Goal: Task Accomplishment & Management: Manage account settings

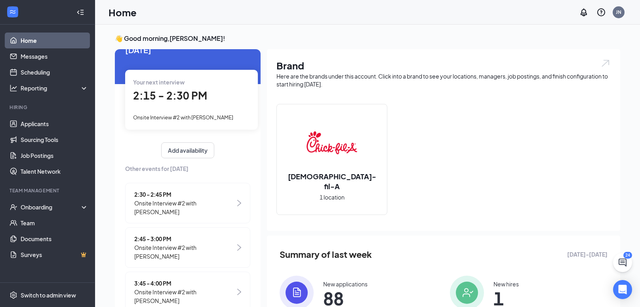
scroll to position [36, 0]
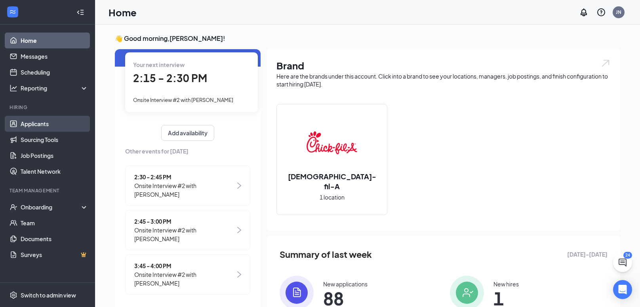
click at [31, 124] on link "Applicants" at bounding box center [55, 124] width 68 height 16
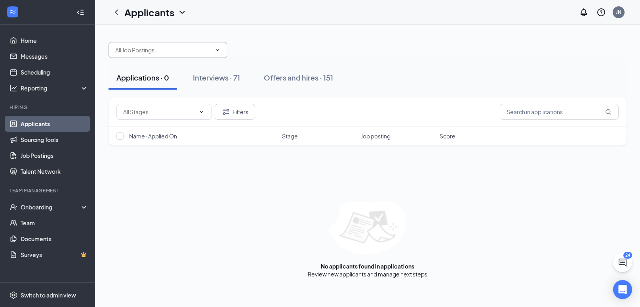
click at [141, 48] on input "text" at bounding box center [163, 50] width 96 height 9
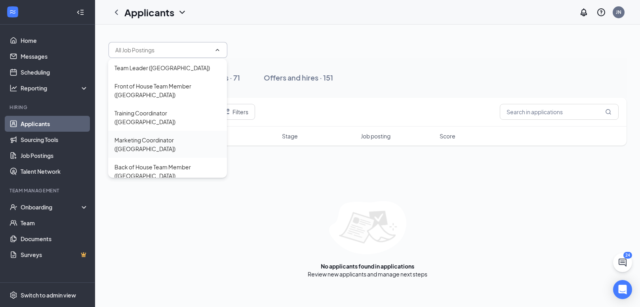
click at [147, 142] on div "Marketing Coordinator ([GEOGRAPHIC_DATA])" at bounding box center [168, 144] width 106 height 17
type input "Marketing Coordinator ([GEOGRAPHIC_DATA])"
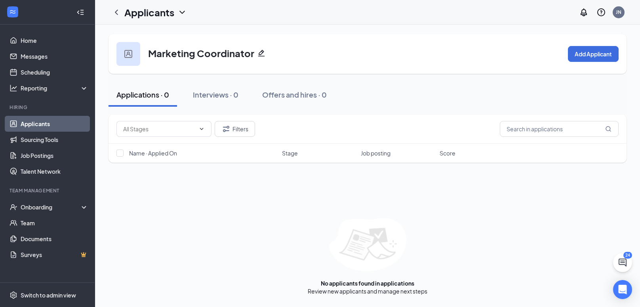
click at [183, 15] on icon "ChevronDown" at bounding box center [183, 13] width 10 height 10
click at [116, 13] on icon "ChevronLeft" at bounding box center [116, 12] width 3 height 5
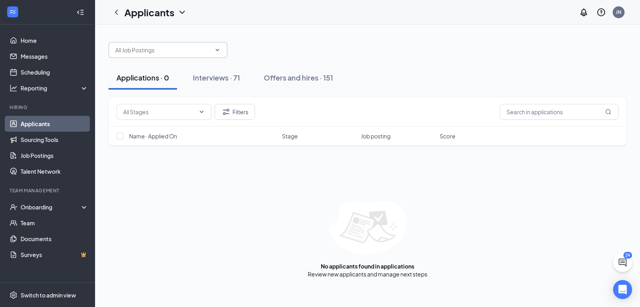
click at [212, 57] on span at bounding box center [168, 50] width 119 height 16
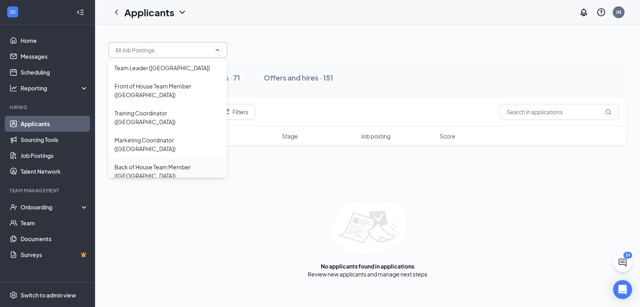
scroll to position [25, 0]
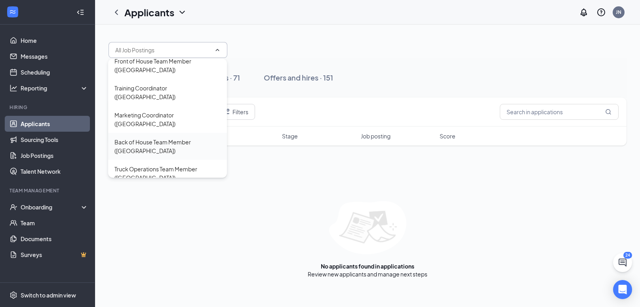
click at [182, 164] on div "Truck Operations Team Member ([GEOGRAPHIC_DATA])" at bounding box center [168, 172] width 106 height 17
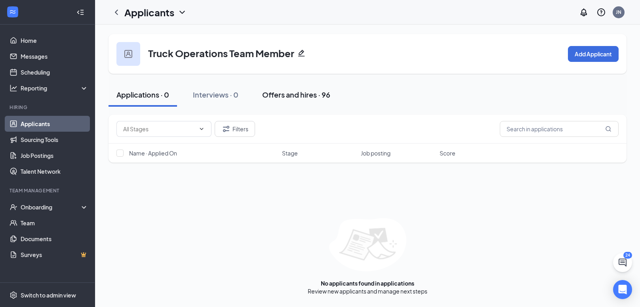
click at [304, 105] on button "Offers and hires · 96" at bounding box center [296, 95] width 84 height 24
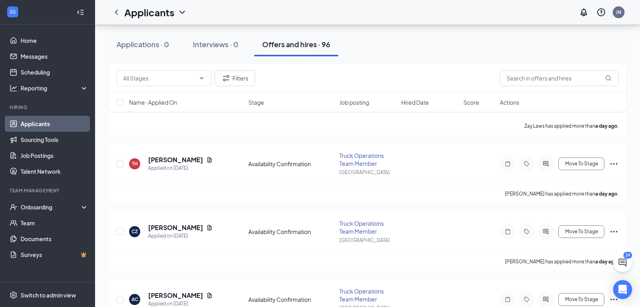
scroll to position [231, 0]
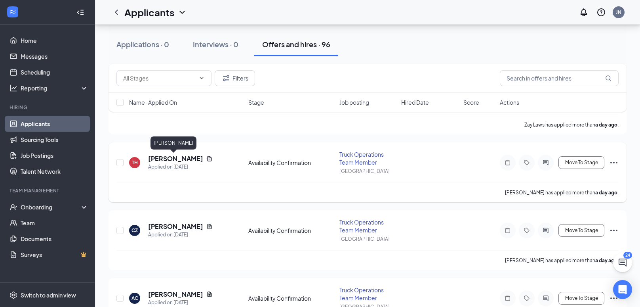
click at [174, 161] on h5 "[PERSON_NAME]" at bounding box center [175, 158] width 55 height 9
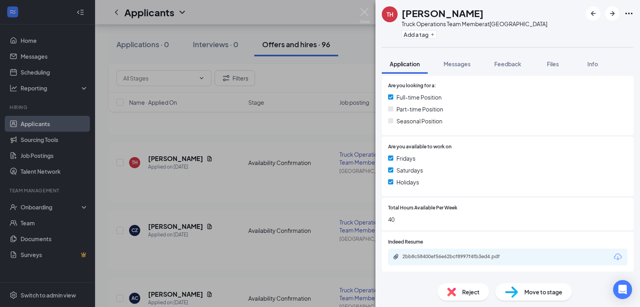
scroll to position [229, 0]
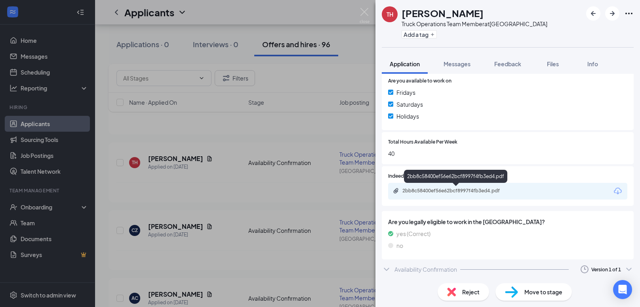
click at [466, 193] on div "2bb8c58400ef56e62bcf8997f4fb3ed4.pdf" at bounding box center [458, 190] width 111 height 6
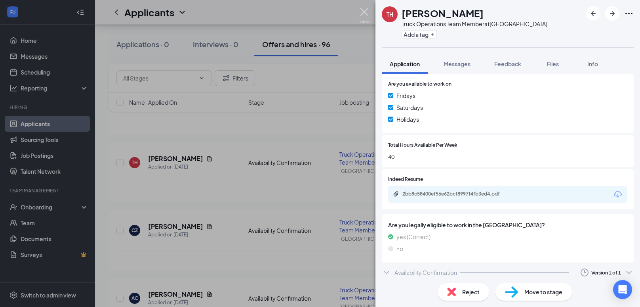
click at [362, 15] on img at bounding box center [365, 15] width 10 height 15
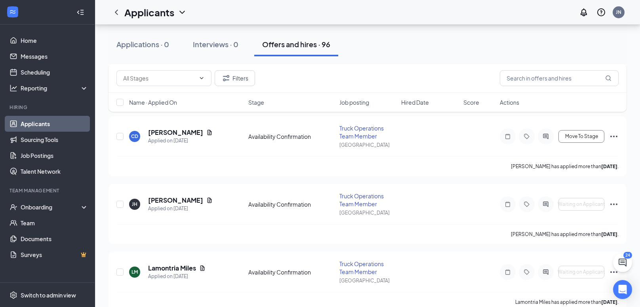
scroll to position [2971, 0]
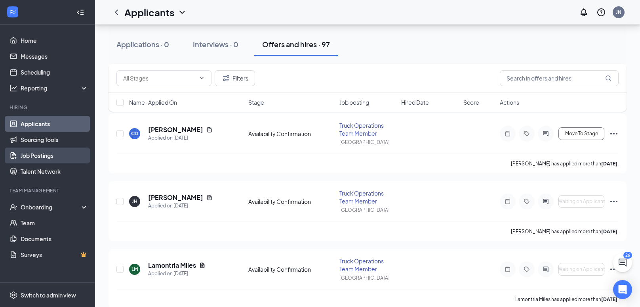
click at [21, 157] on link "Job Postings" at bounding box center [55, 155] width 68 height 16
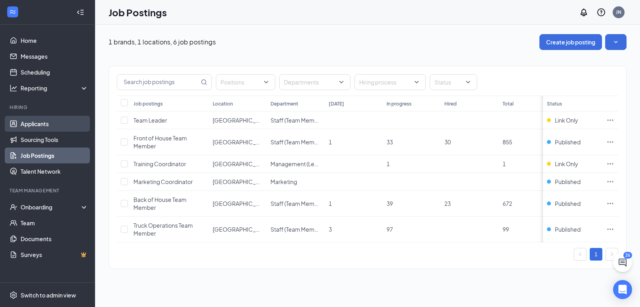
click at [33, 120] on link "Applicants" at bounding box center [55, 124] width 68 height 16
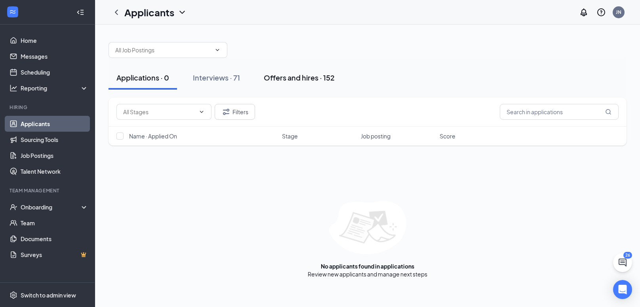
click at [302, 70] on button "Offers and hires · 152" at bounding box center [299, 78] width 87 height 24
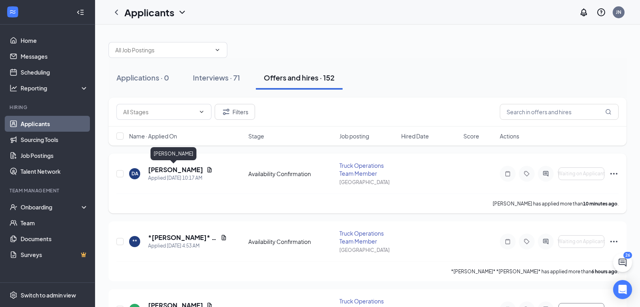
click at [174, 167] on h5 "[PERSON_NAME]" at bounding box center [175, 169] width 55 height 9
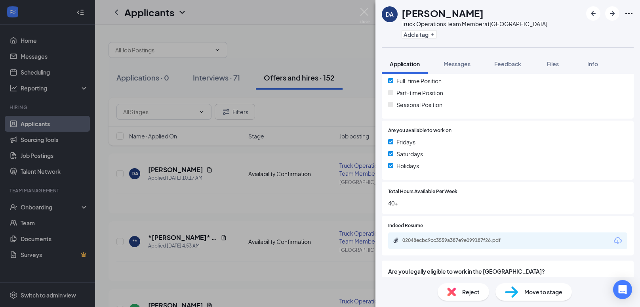
scroll to position [229, 0]
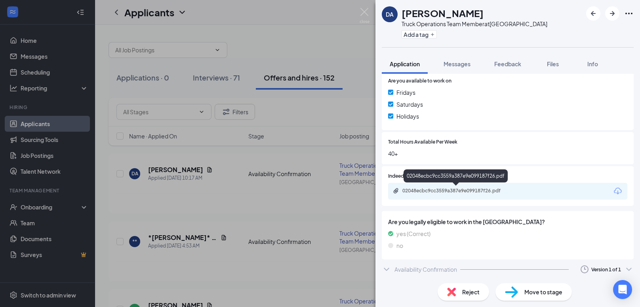
click at [456, 193] on div "02048ecbc9cc3559a387e9e099187f26.pdf" at bounding box center [458, 190] width 111 height 6
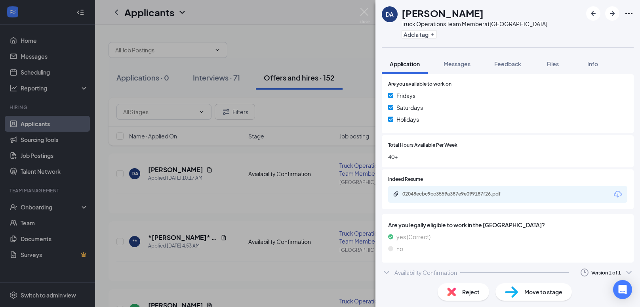
scroll to position [0, 0]
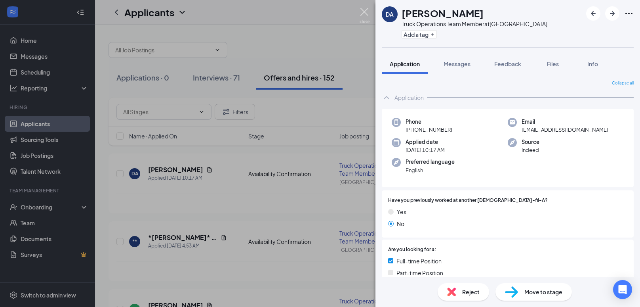
click at [360, 12] on img at bounding box center [365, 15] width 10 height 15
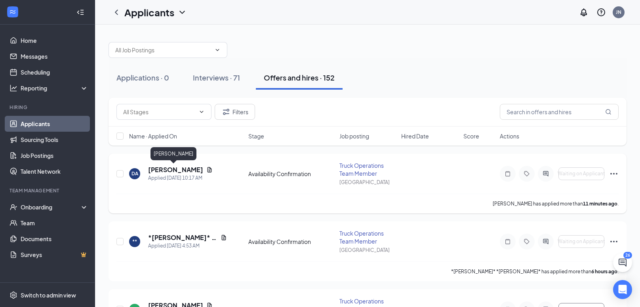
click at [174, 171] on h5 "[PERSON_NAME]" at bounding box center [175, 169] width 55 height 9
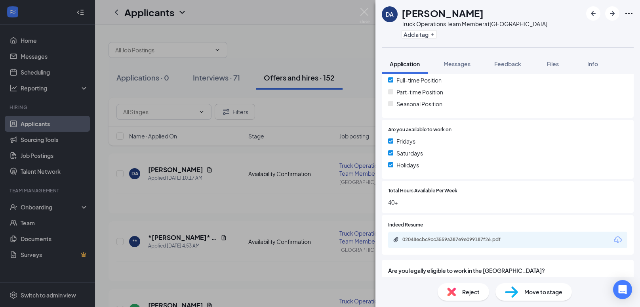
scroll to position [229, 0]
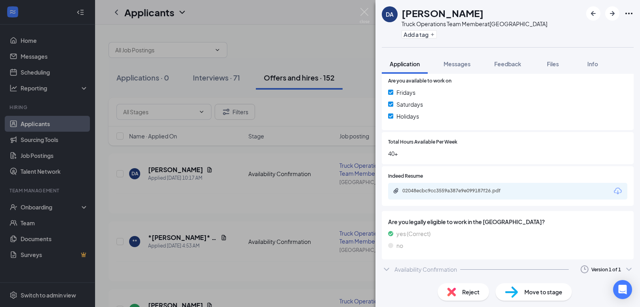
click at [598, 266] on div "Version 1 of 1" at bounding box center [607, 269] width 30 height 7
click at [425, 263] on div "Availability Confirmation Version 1 of 1" at bounding box center [508, 269] width 252 height 16
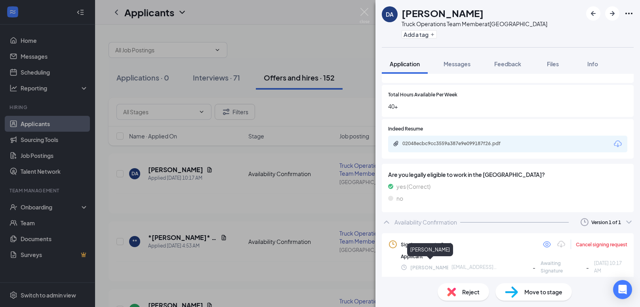
scroll to position [277, 0]
click at [368, 15] on img at bounding box center [365, 15] width 10 height 15
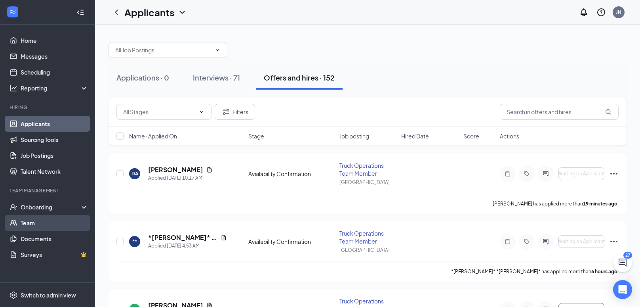
click at [46, 223] on link "Team" at bounding box center [55, 223] width 68 height 16
